Goal: Navigation & Orientation: Understand site structure

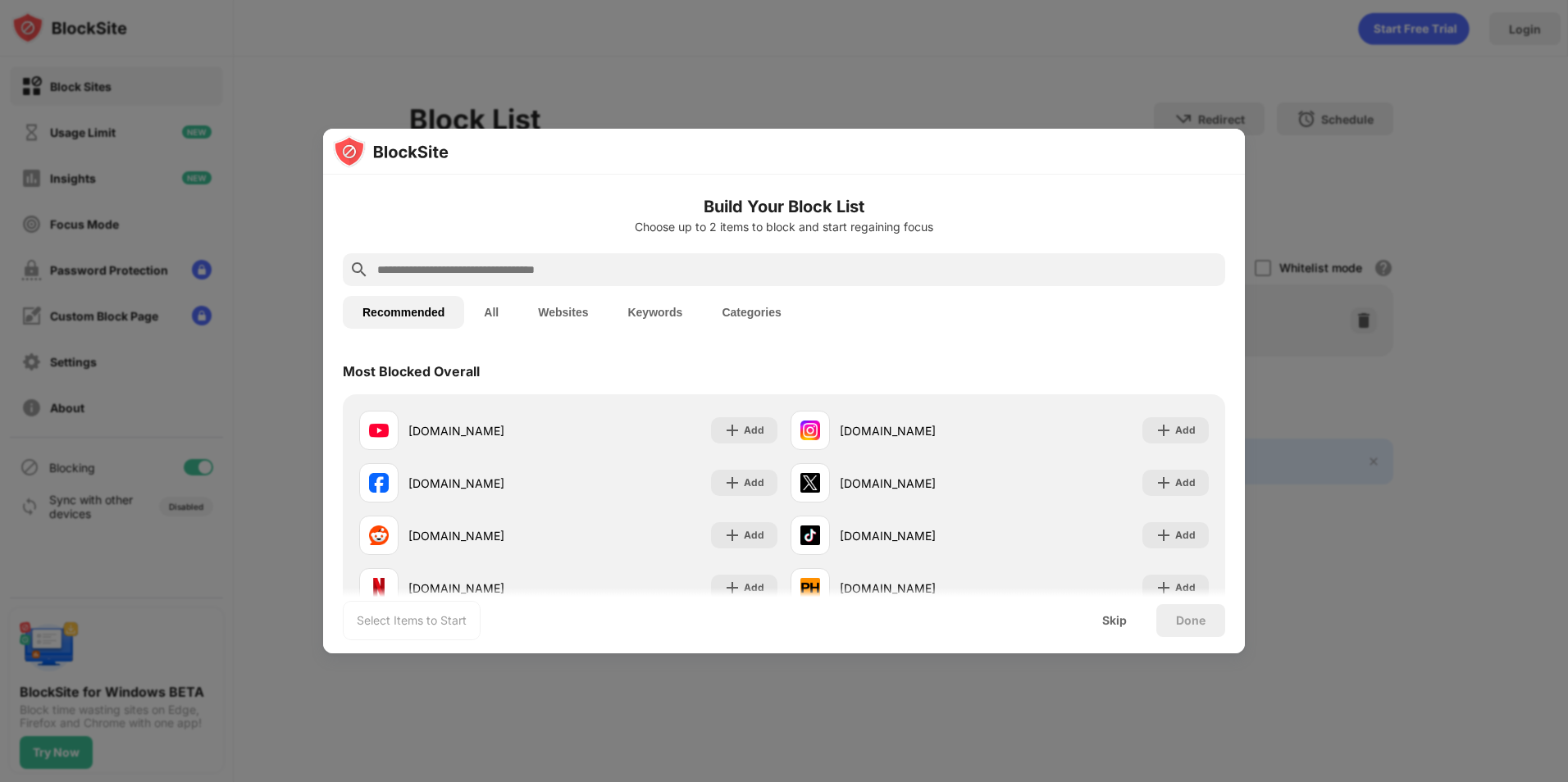
click at [487, 316] on button "All" at bounding box center [490, 313] width 54 height 33
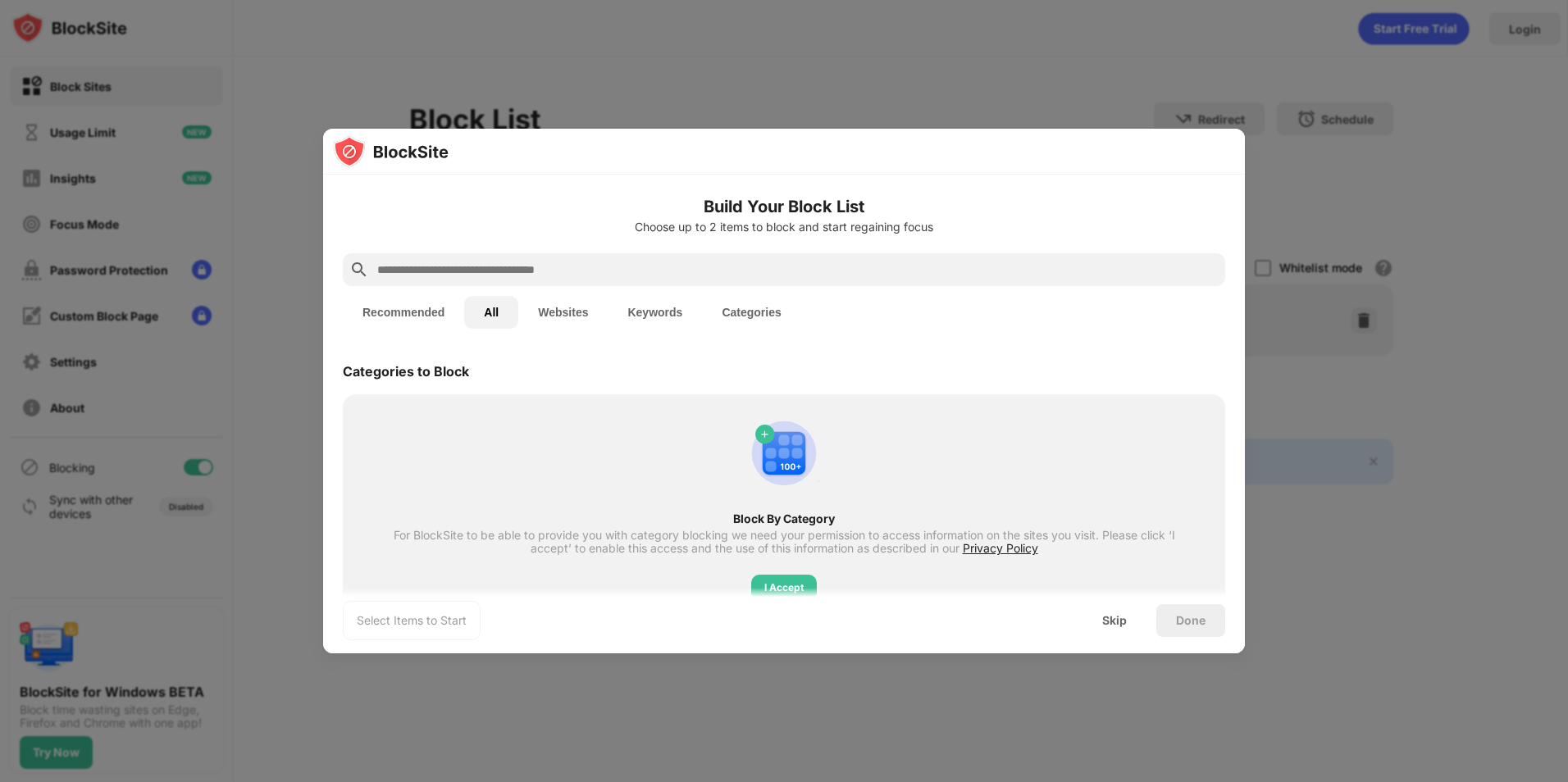
click at [424, 308] on button "Recommended" at bounding box center [403, 313] width 121 height 33
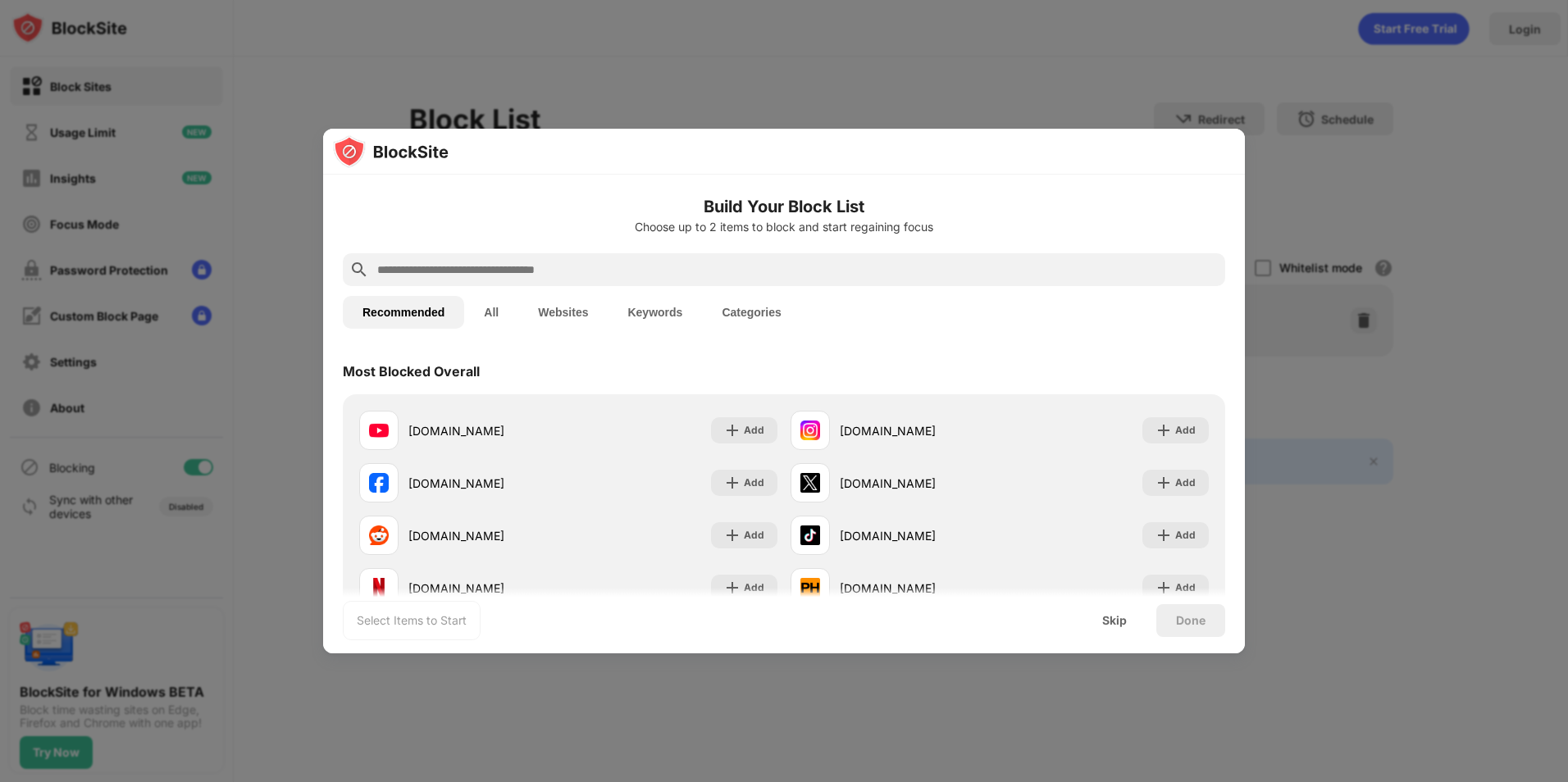
click at [497, 314] on button "All" at bounding box center [490, 313] width 54 height 33
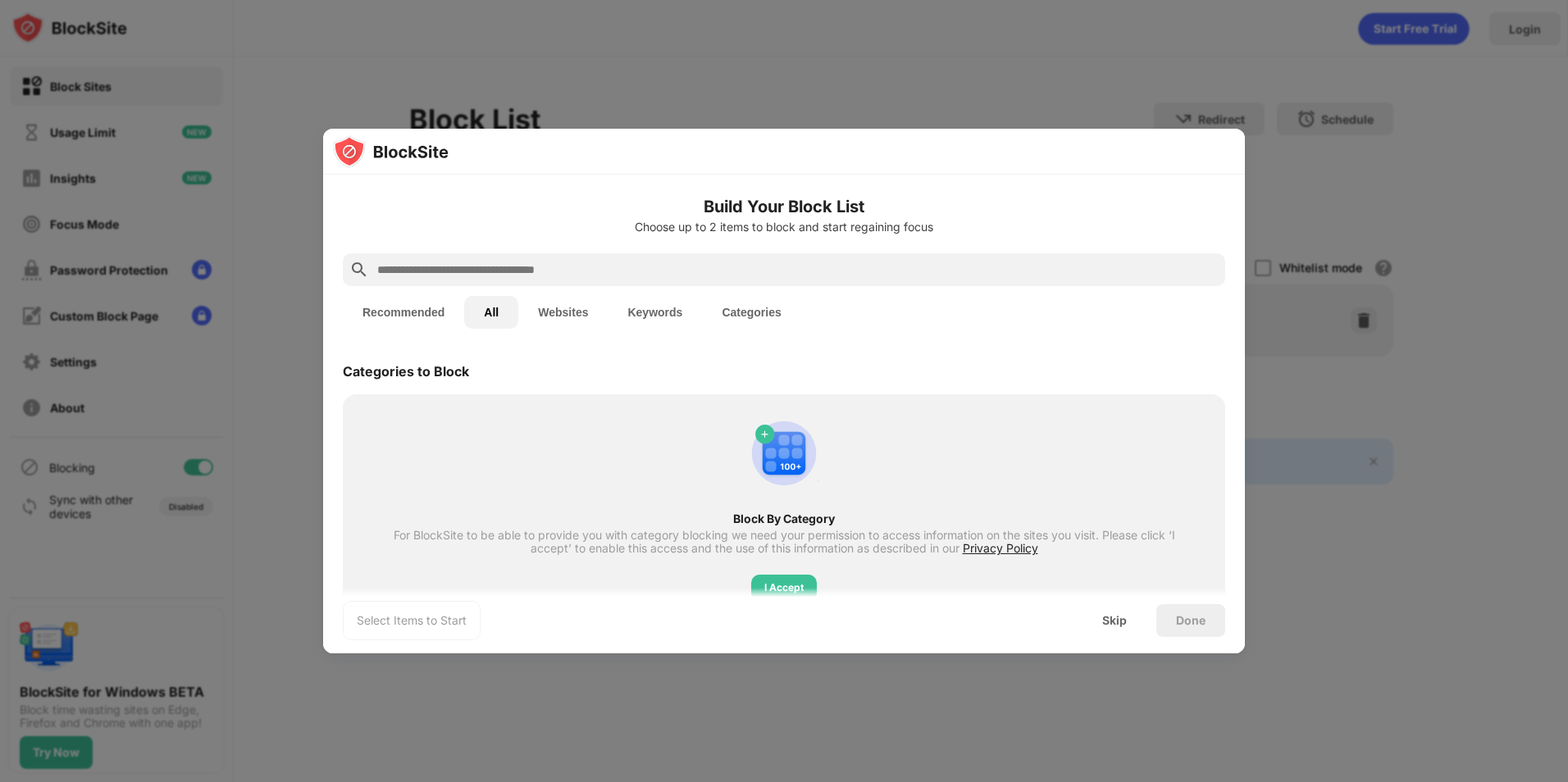
click at [545, 323] on button "Websites" at bounding box center [563, 313] width 89 height 33
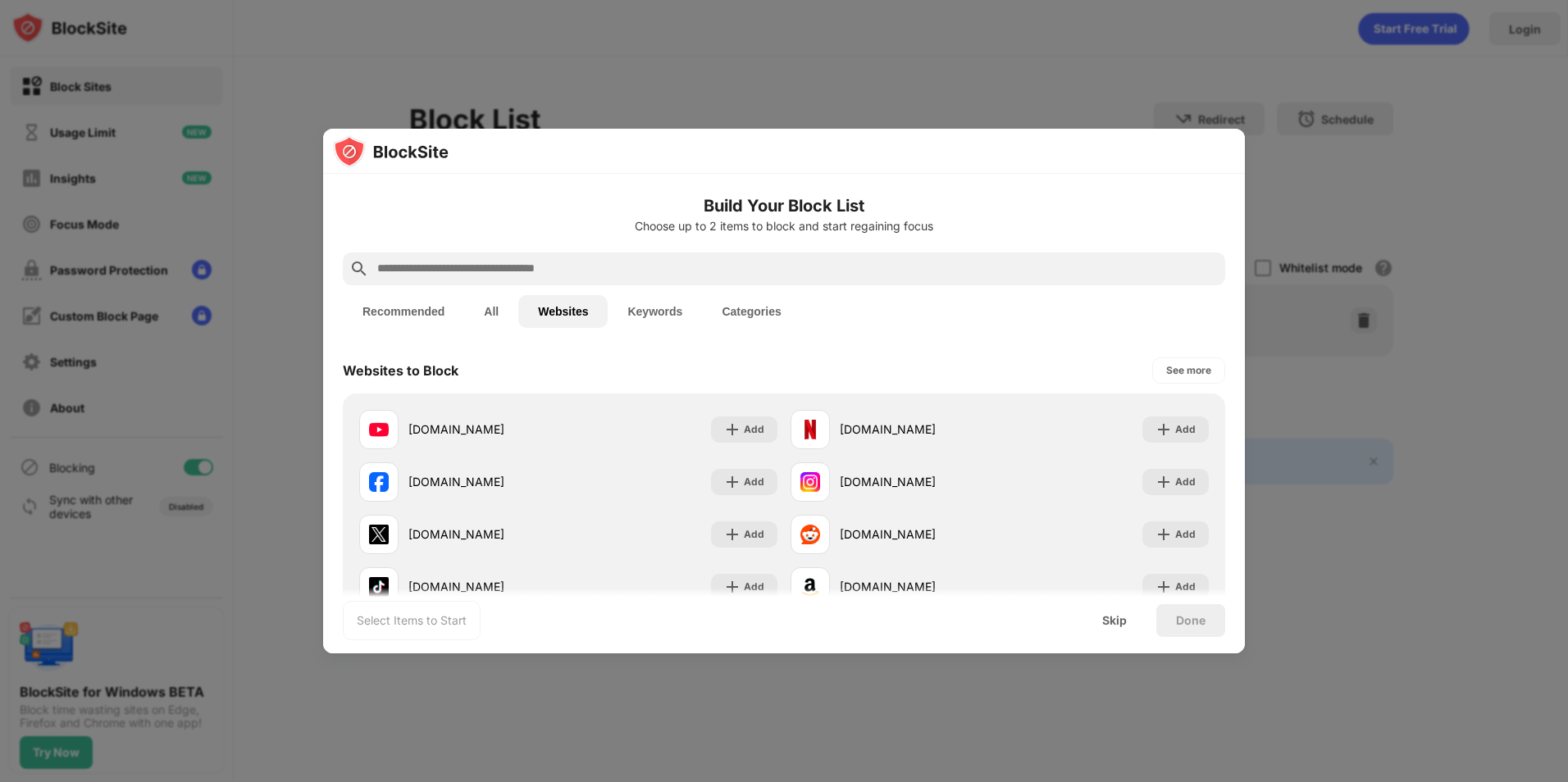
click at [490, 315] on button "All" at bounding box center [490, 312] width 54 height 33
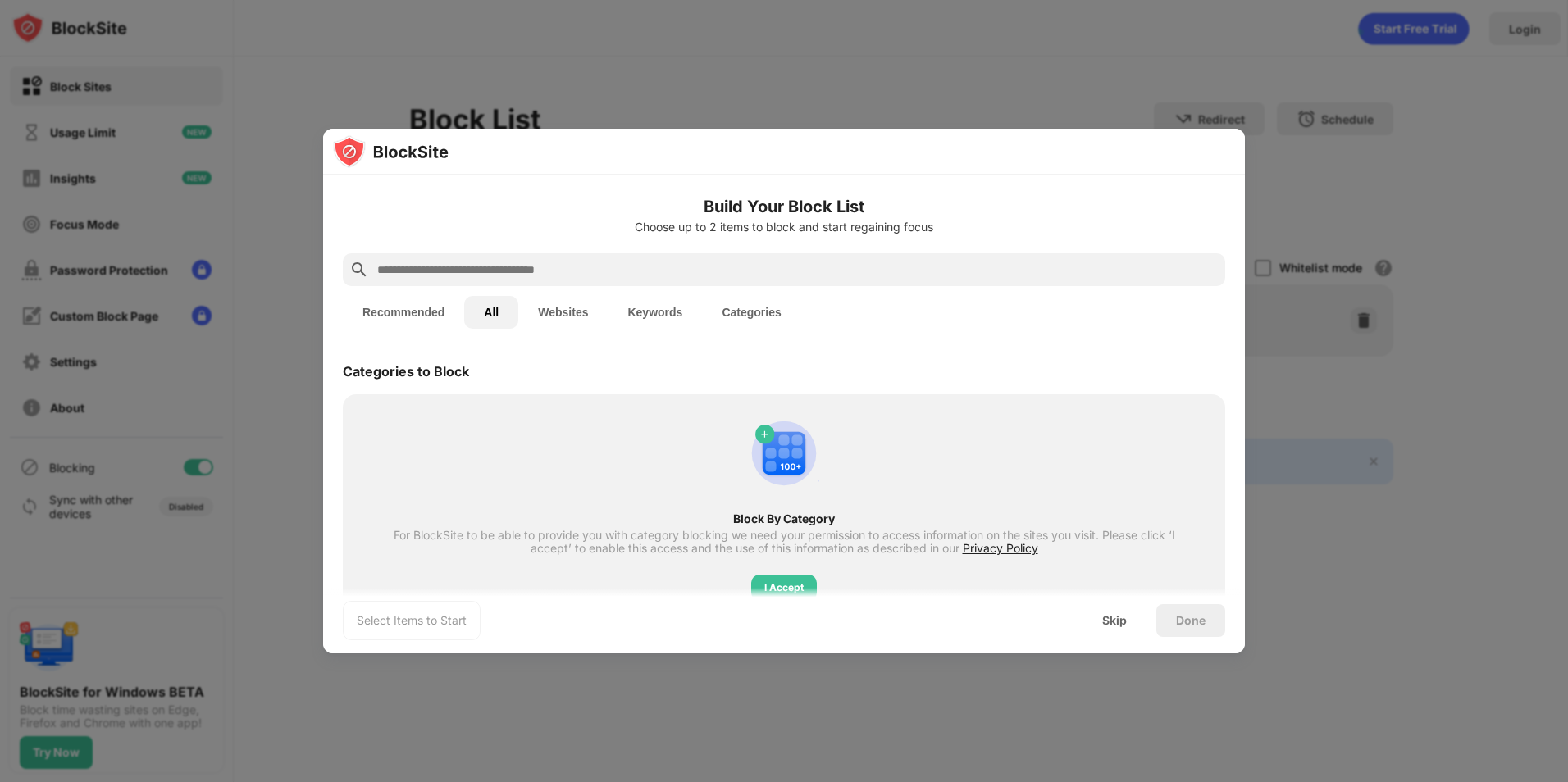
click at [442, 307] on button "Recommended" at bounding box center [403, 313] width 121 height 33
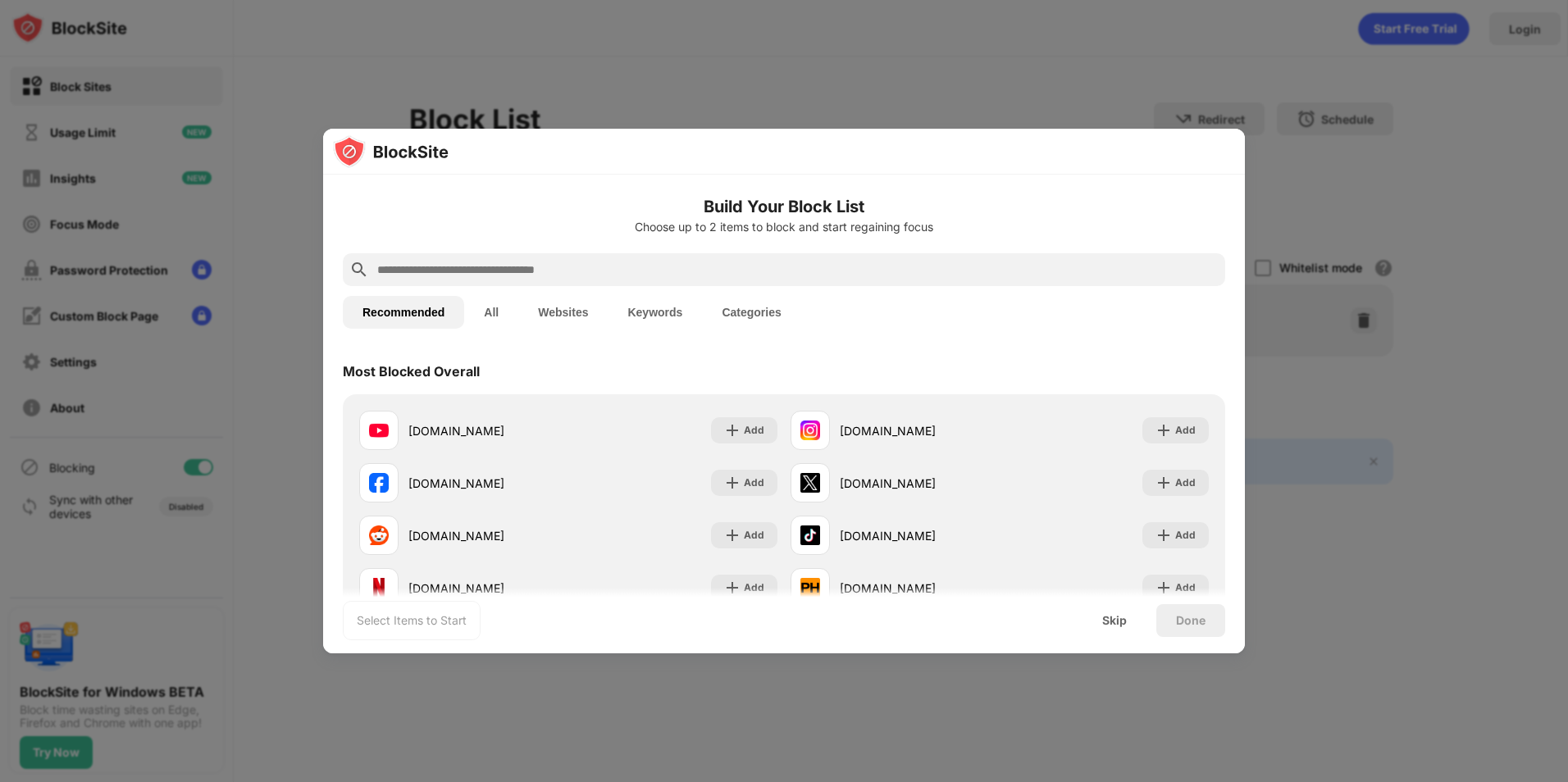
click at [484, 311] on button "All" at bounding box center [490, 313] width 54 height 33
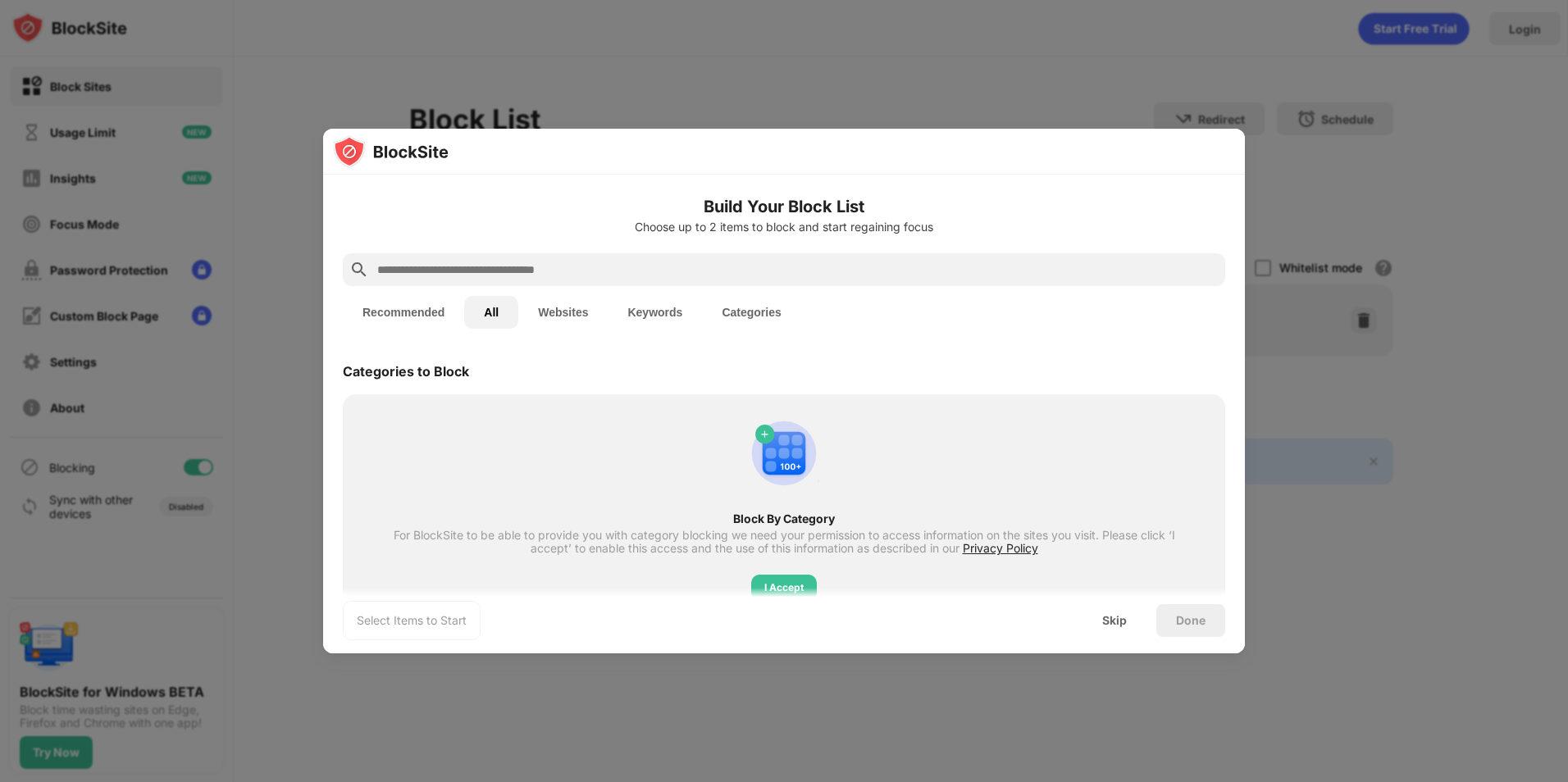
click at [432, 316] on button "Recommended" at bounding box center [403, 313] width 121 height 33
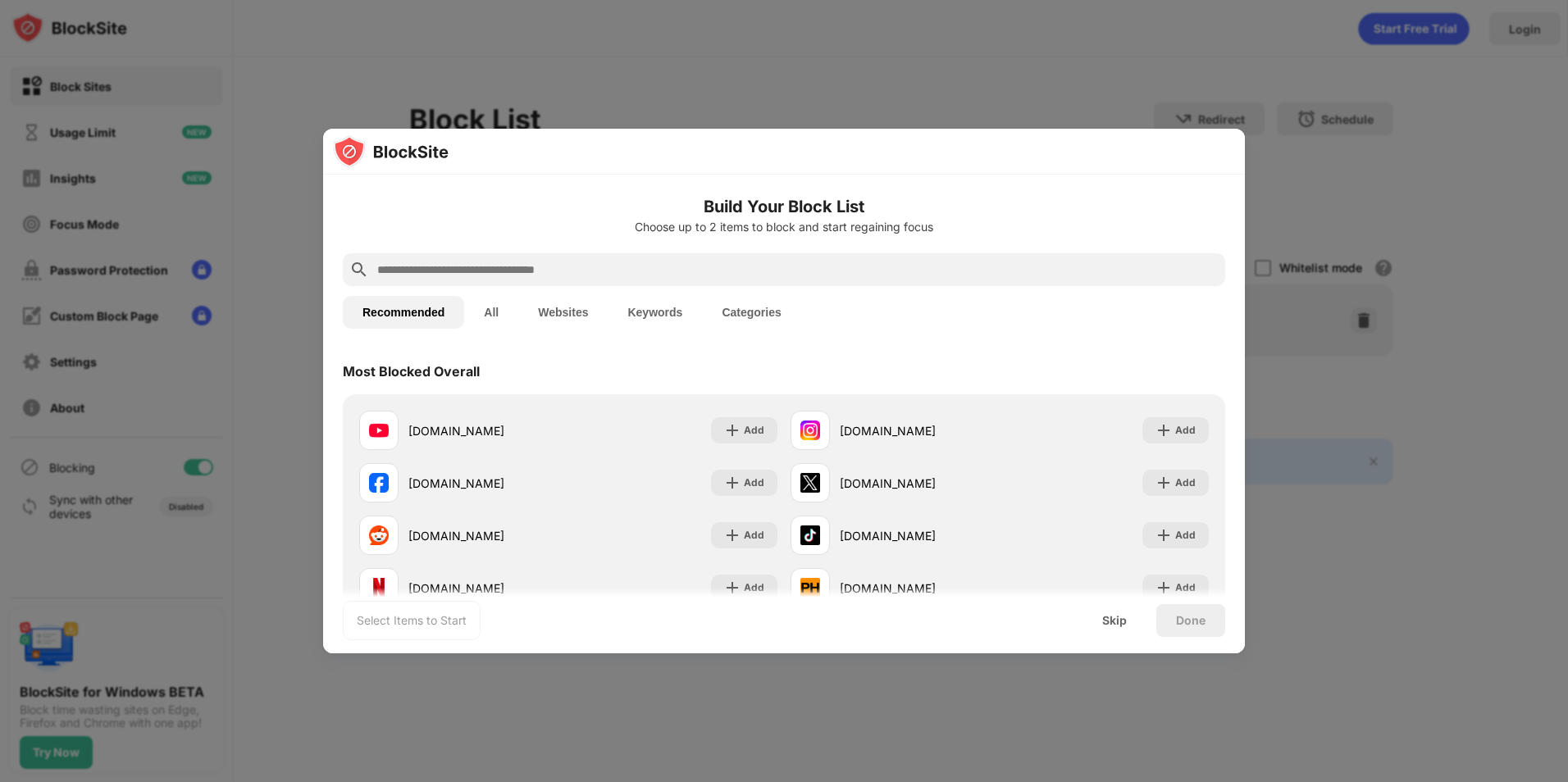
click at [501, 309] on button "All" at bounding box center [490, 313] width 54 height 33
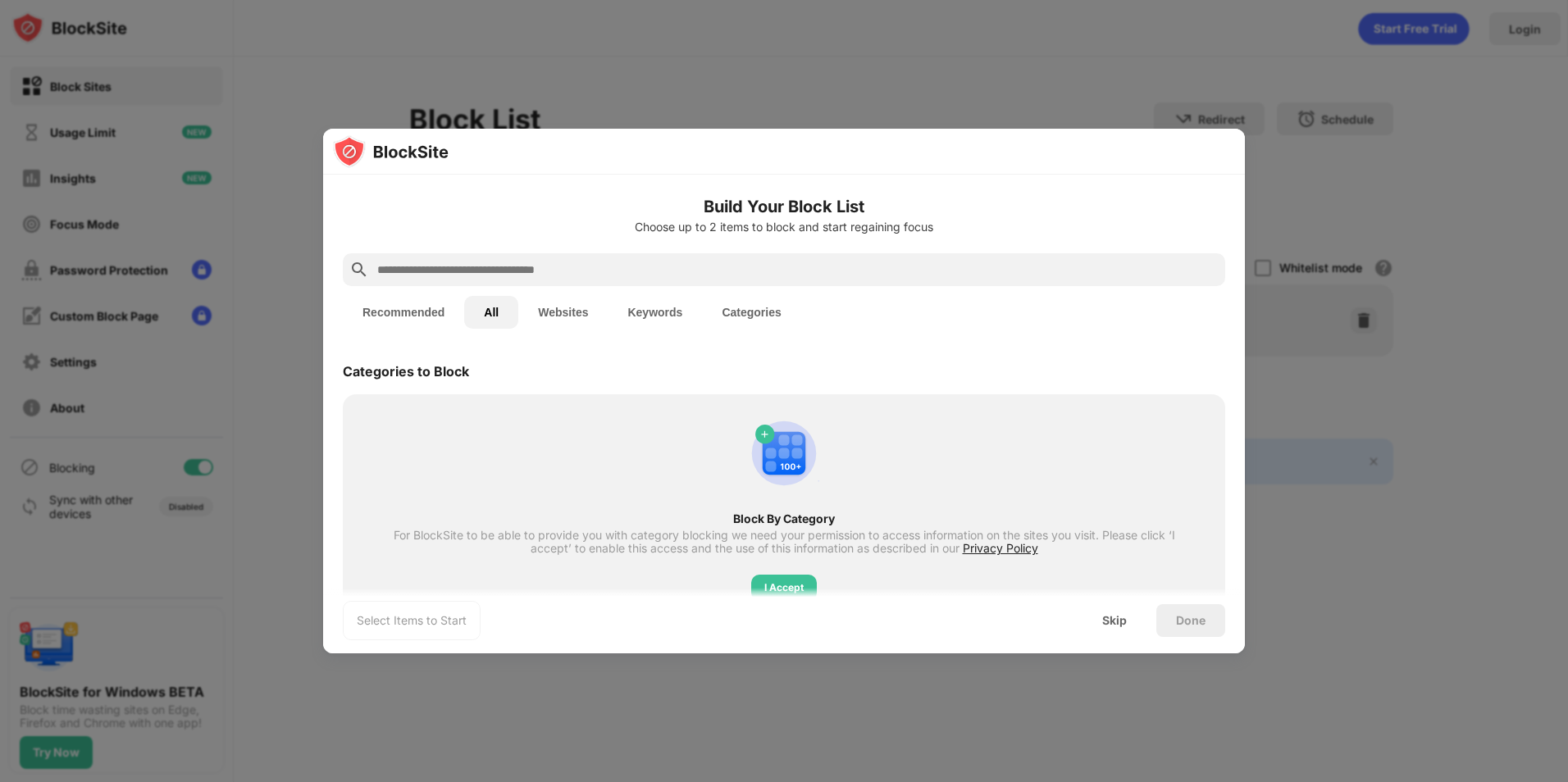
click at [539, 315] on button "Websites" at bounding box center [563, 313] width 89 height 33
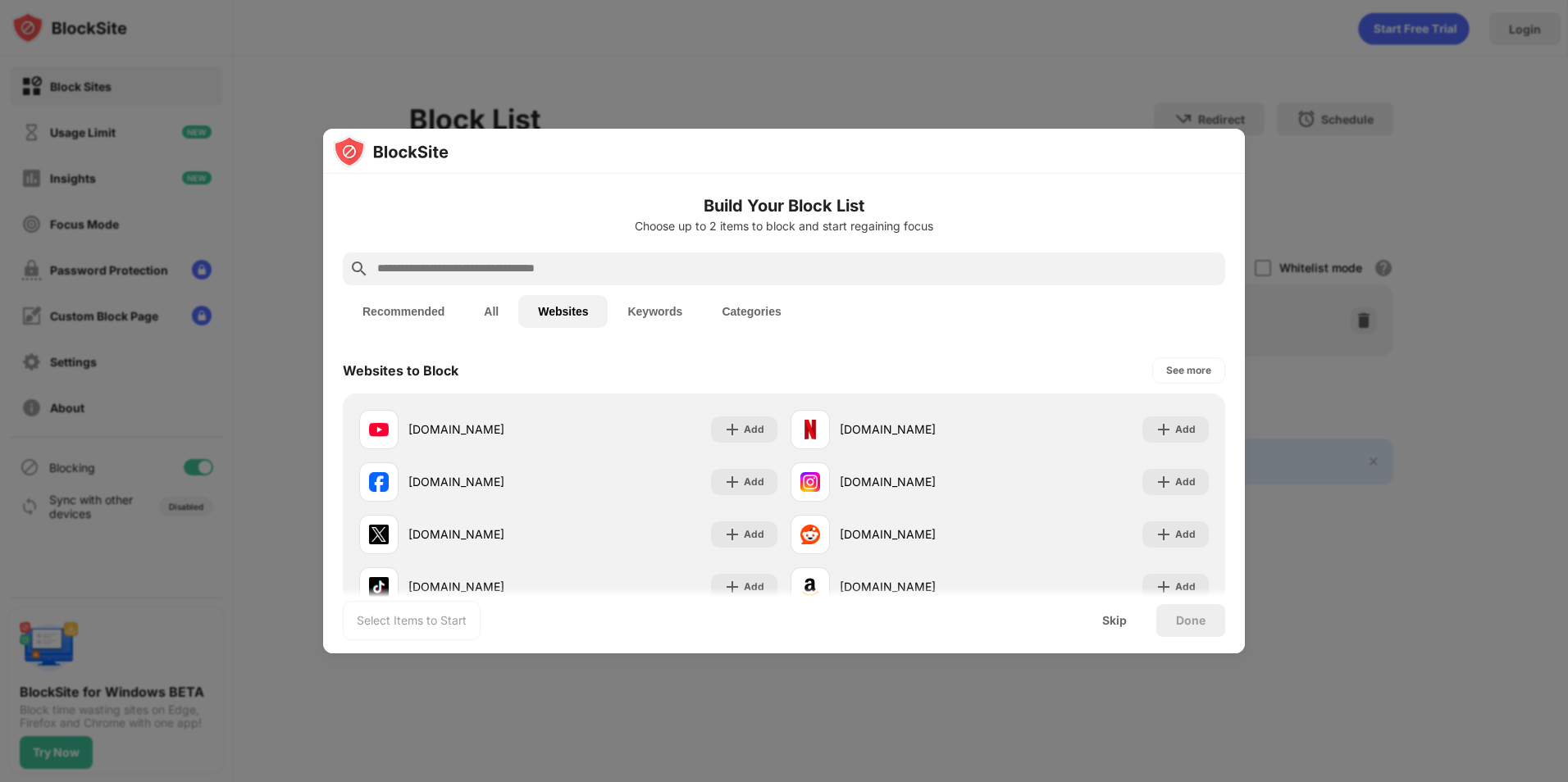
drag, startPoint x: 628, startPoint y: 319, endPoint x: 672, endPoint y: 314, distance: 44.3
click at [628, 319] on button "Keywords" at bounding box center [655, 312] width 94 height 33
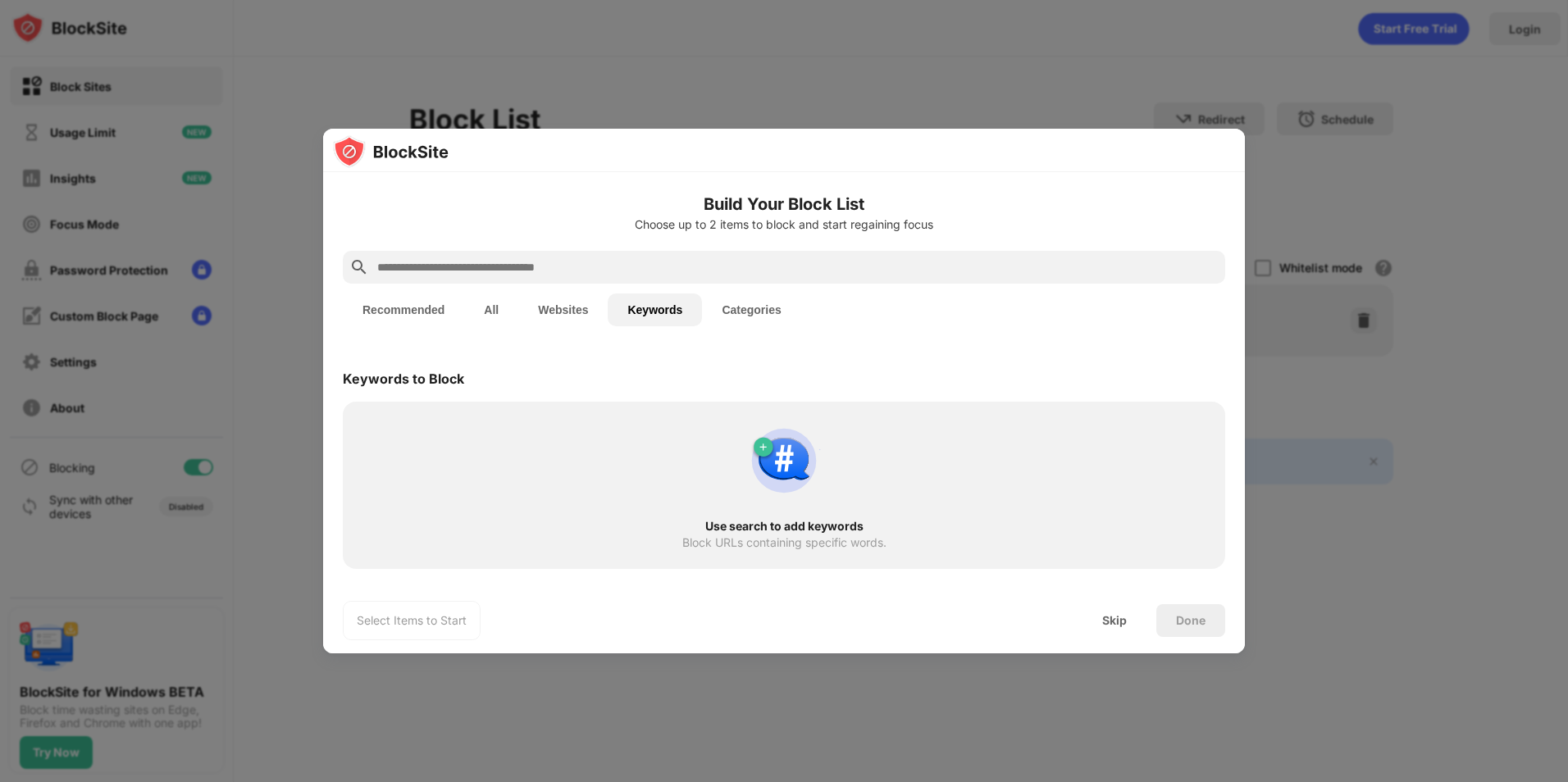
click at [715, 310] on button "Categories" at bounding box center [751, 310] width 98 height 33
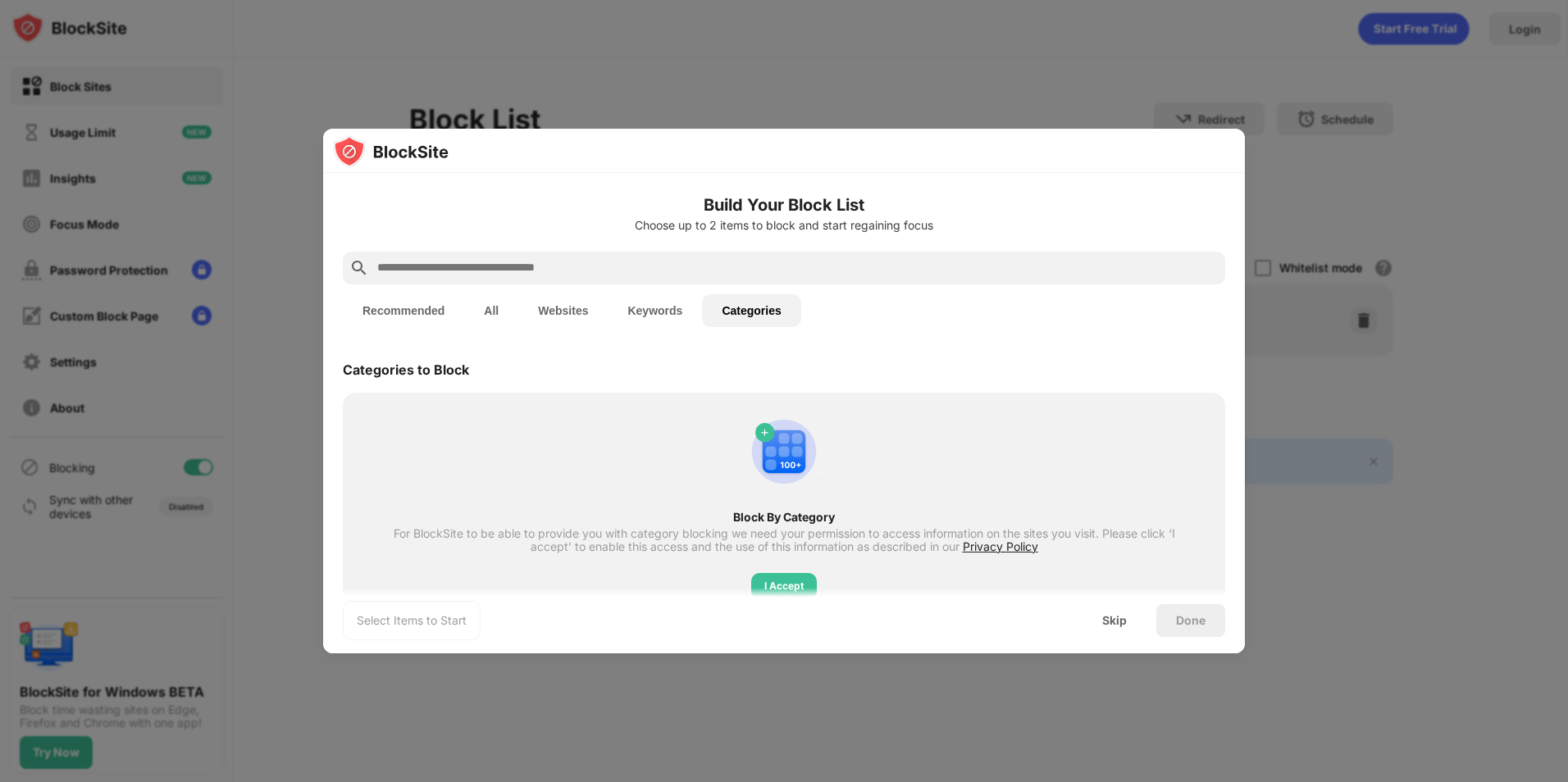
scroll to position [50, 0]
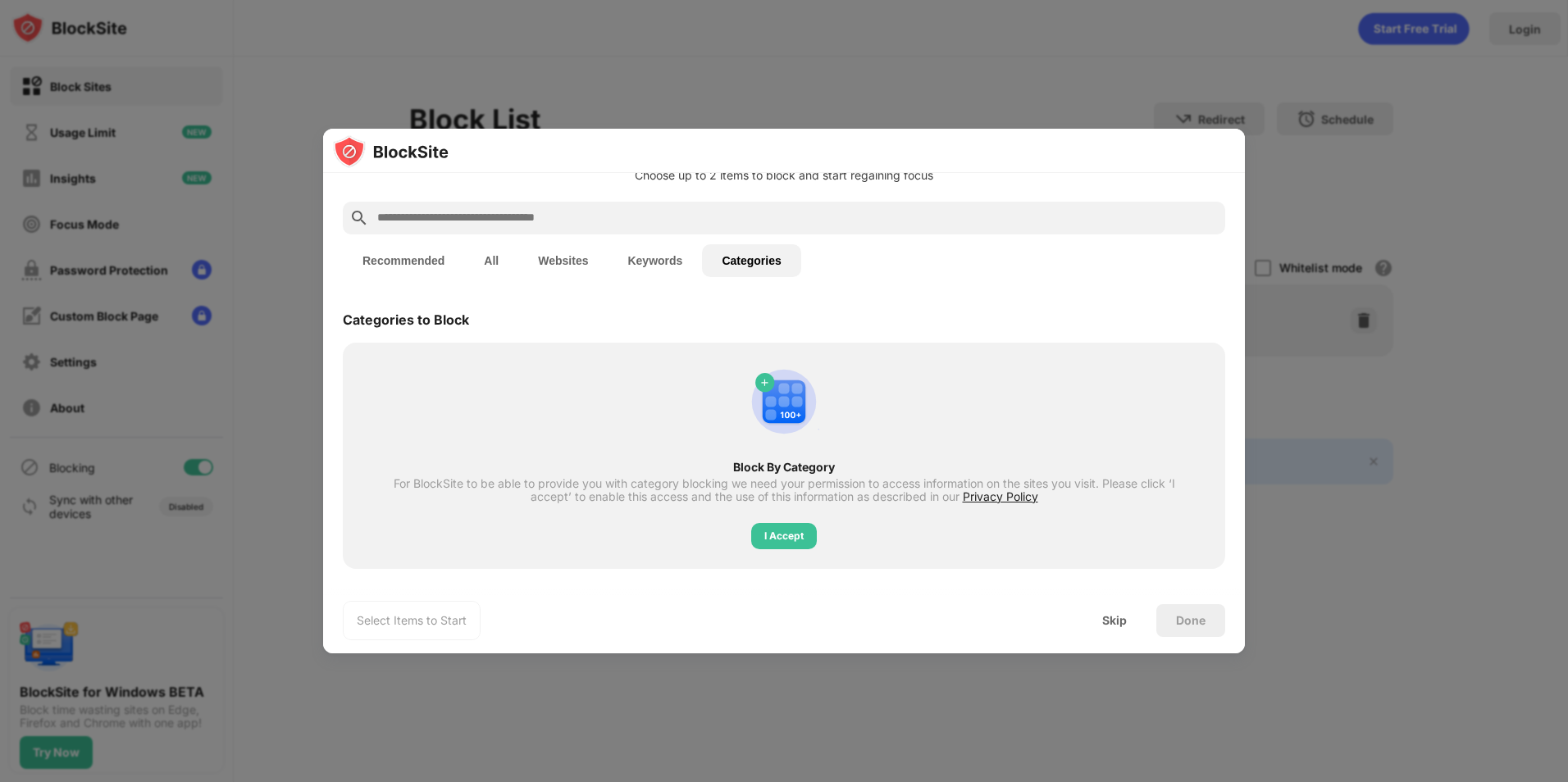
click at [1116, 617] on div "Skip" at bounding box center [1114, 621] width 25 height 13
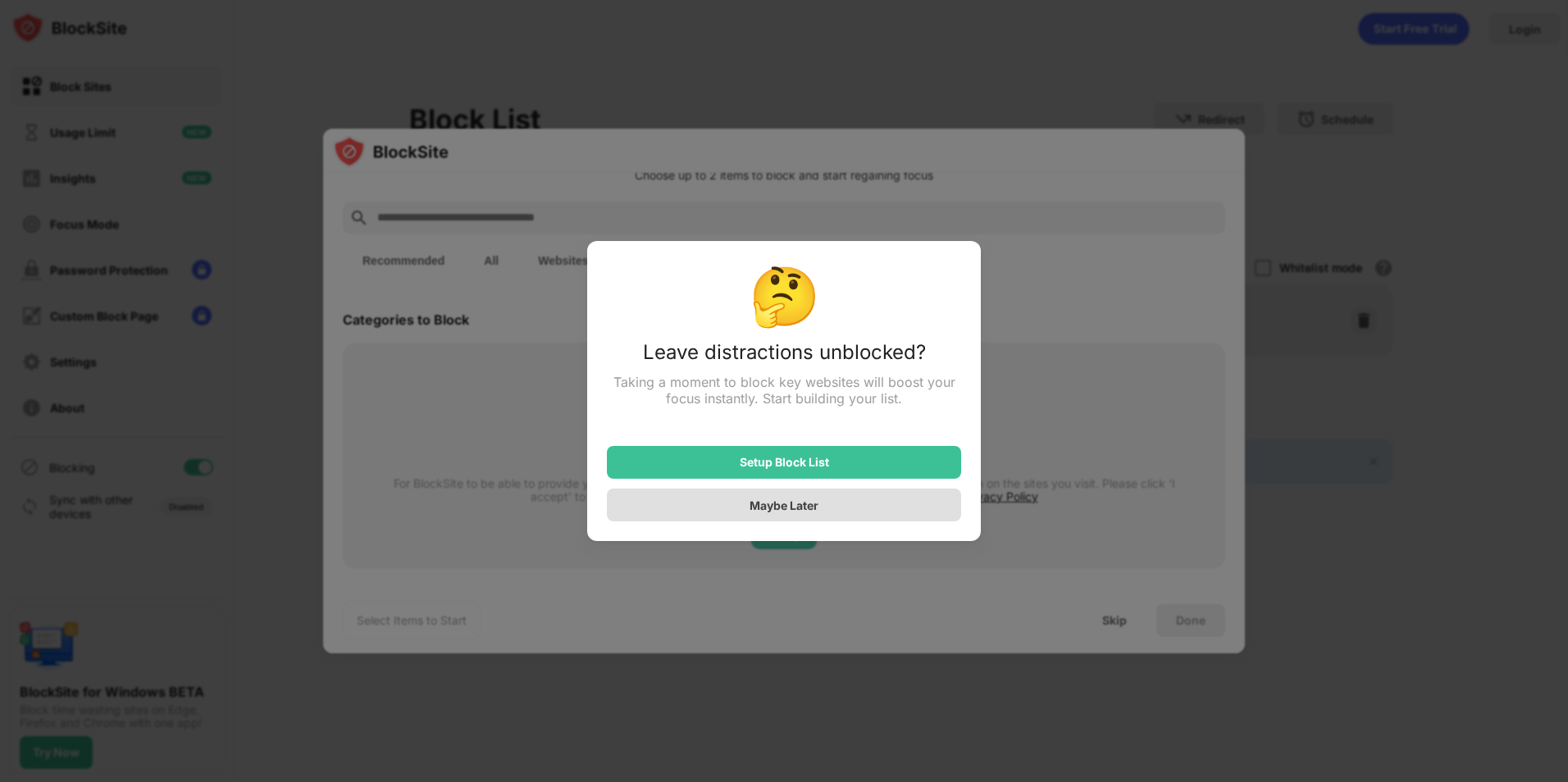
click at [864, 511] on div "Maybe Later" at bounding box center [784, 505] width 355 height 33
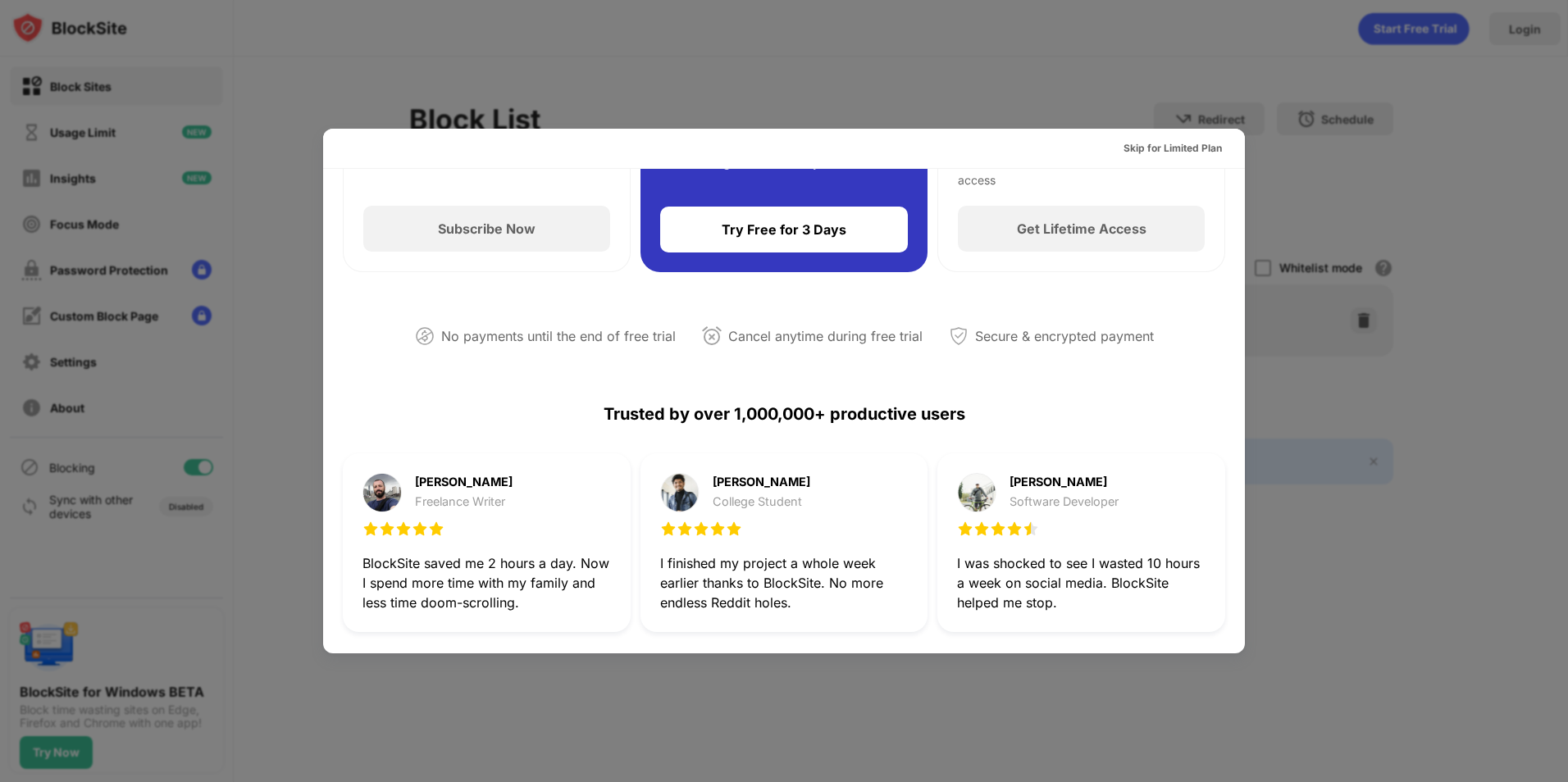
scroll to position [217, 0]
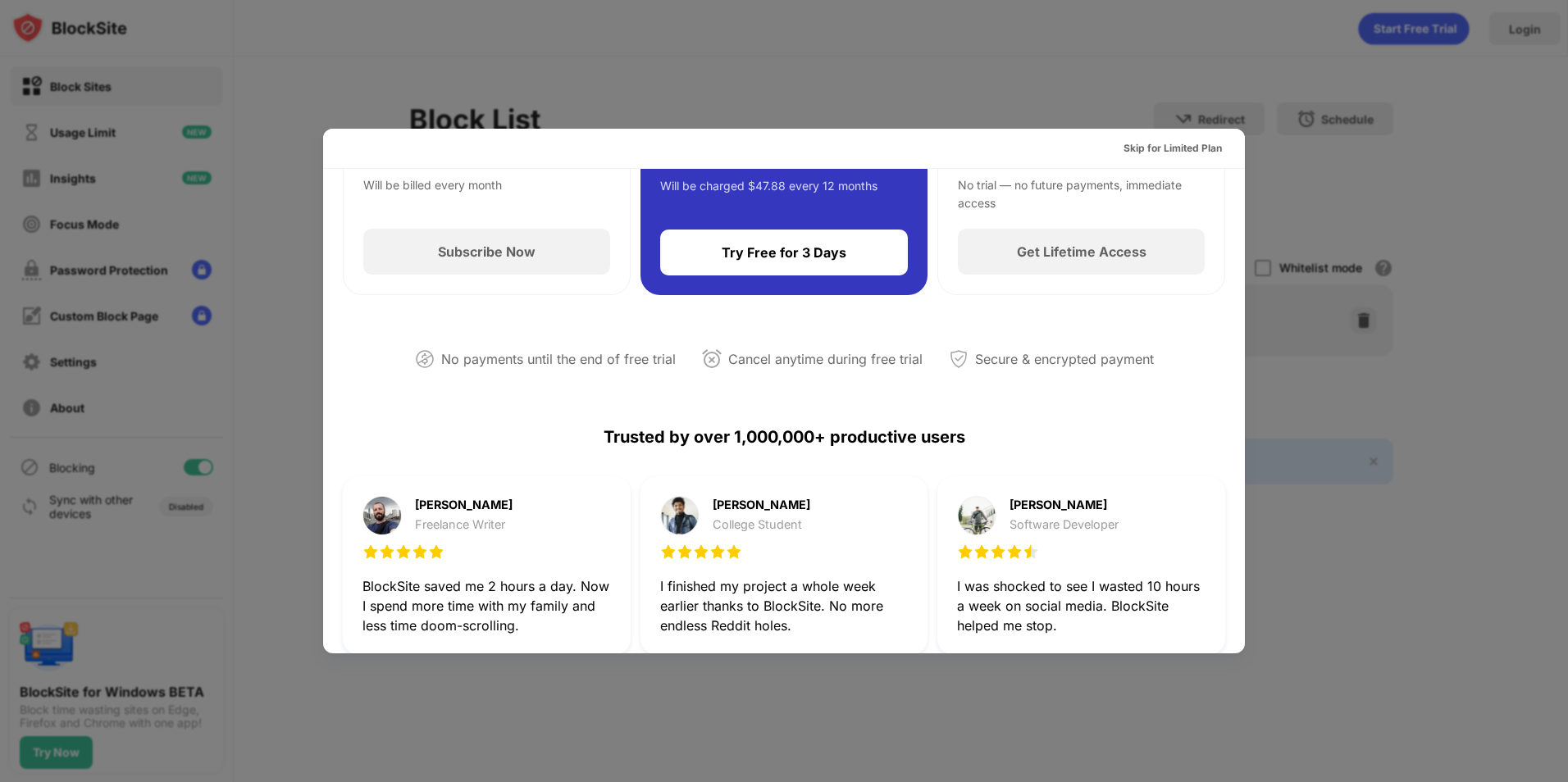
click at [665, 67] on div at bounding box center [784, 391] width 1568 height 782
click at [1139, 140] on div "Skip for Limited Plan" at bounding box center [1172, 149] width 98 height 16
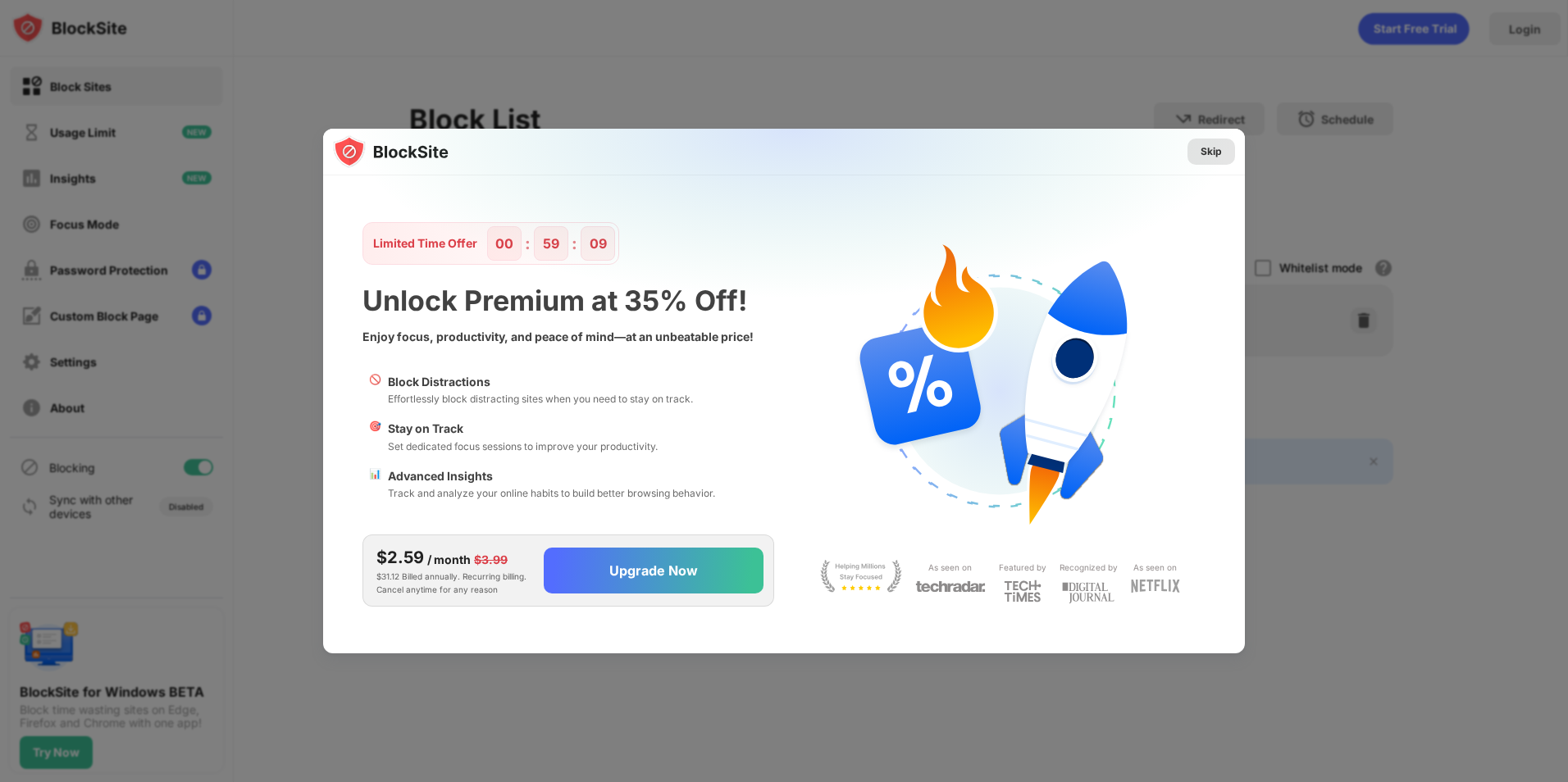
click at [1202, 150] on div "Skip" at bounding box center [1211, 151] width 21 height 16
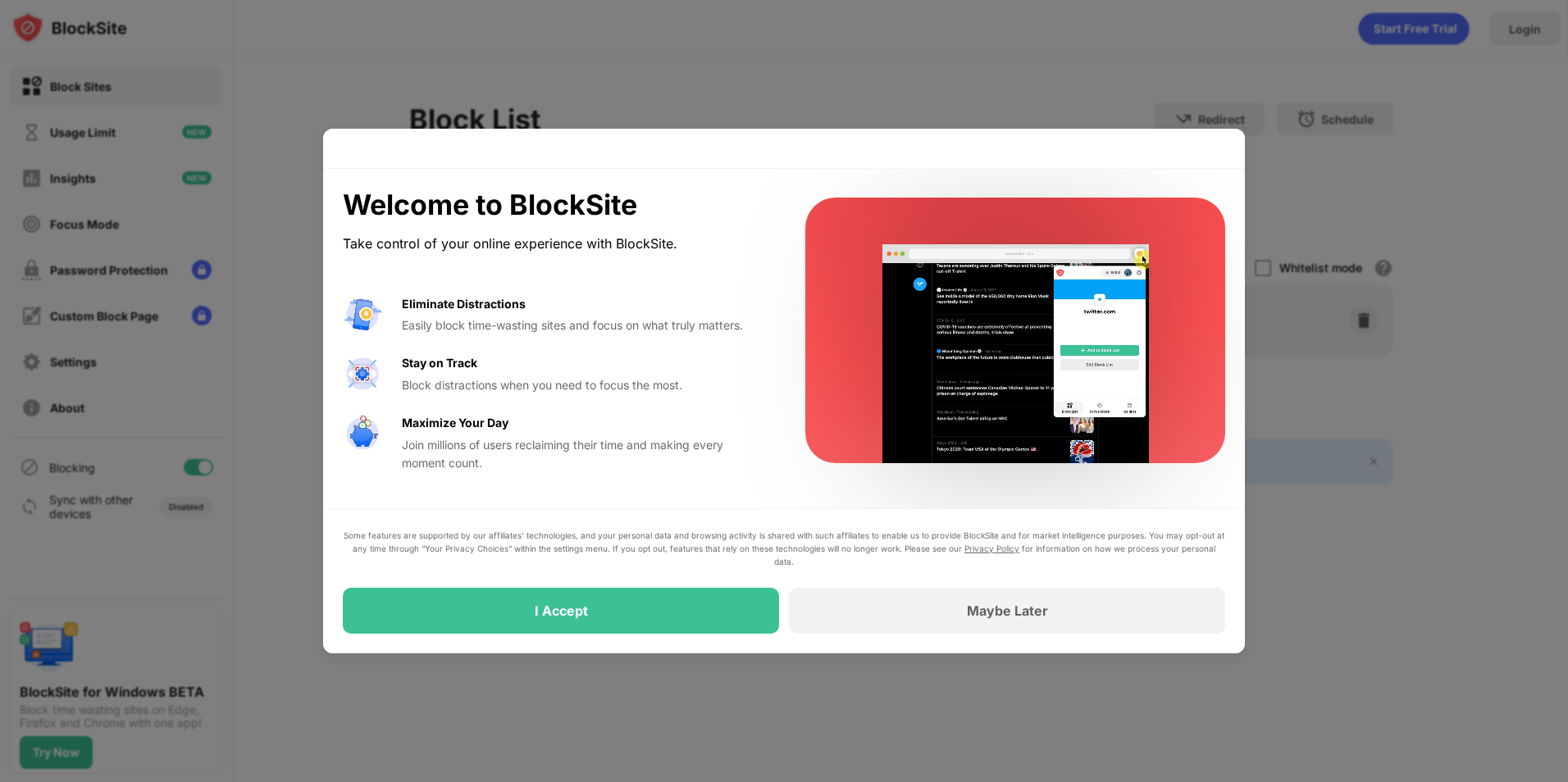
click at [1024, 636] on div "Some features are supported by our affiliates’ technologies, and your personal …" at bounding box center [783, 581] width 922 height 145
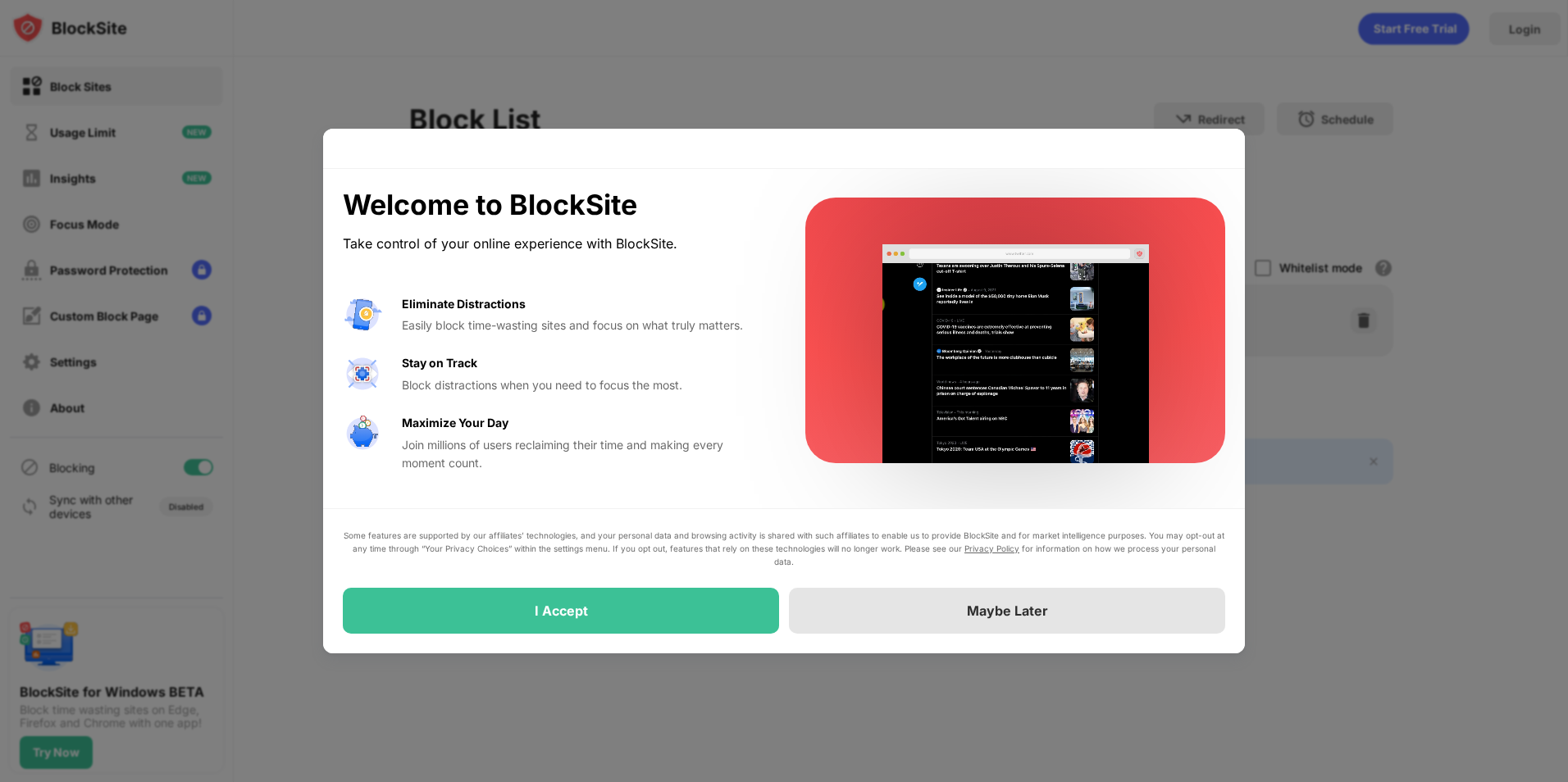
click at [917, 614] on div "Maybe Later" at bounding box center [1006, 611] width 437 height 46
